Goal: Navigation & Orientation: Understand site structure

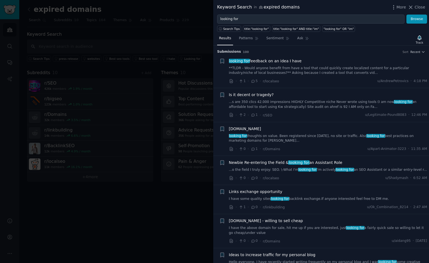
click at [162, 188] on div at bounding box center [214, 131] width 429 height 263
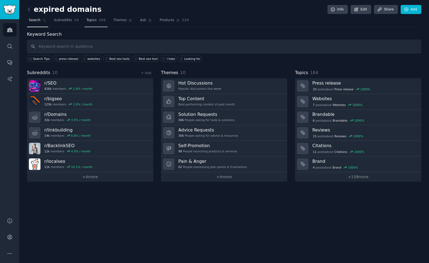
click at [90, 21] on span "Topics" at bounding box center [91, 20] width 10 height 5
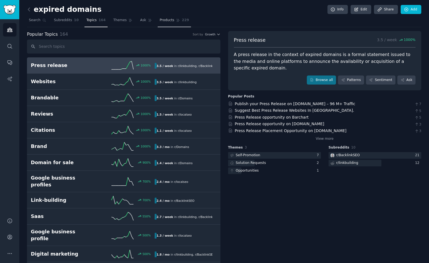
click at [162, 18] on span "Products" at bounding box center [166, 20] width 15 height 5
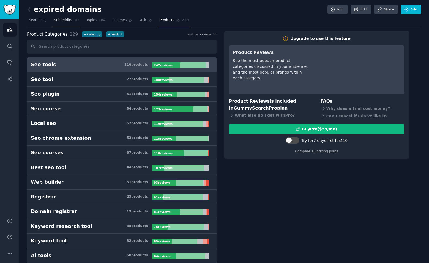
click at [64, 20] on span "Subreddits" at bounding box center [63, 20] width 18 height 5
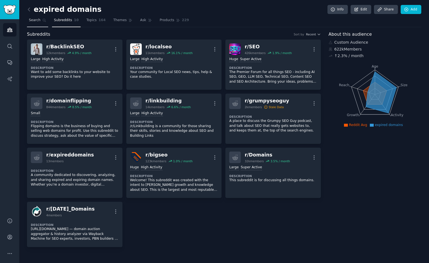
click at [36, 21] on span "Search" at bounding box center [35, 20] width 12 height 5
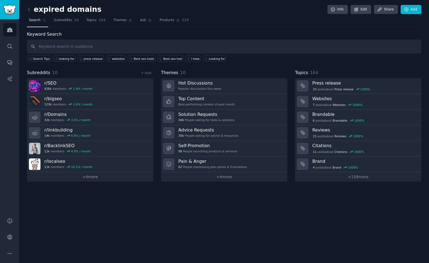
click at [259, 31] on div "expired domains Info Edit Share Add Search Subreddits 10 Topics 164 Themes Ask …" at bounding box center [224, 95] width 394 height 174
